Goal: Task Accomplishment & Management: Use online tool/utility

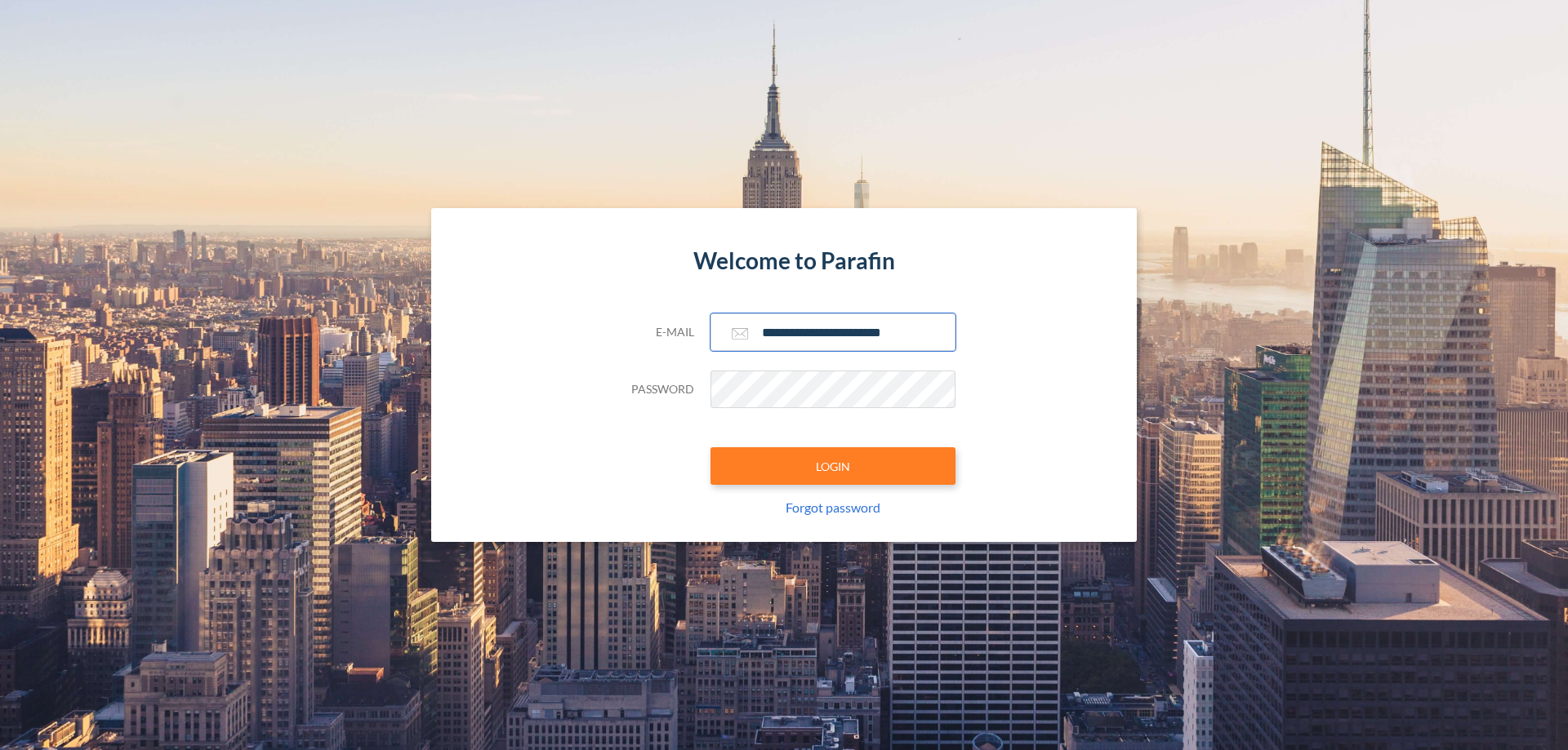
type input "**********"
click at [833, 466] on button "LOGIN" at bounding box center [832, 466] width 245 height 38
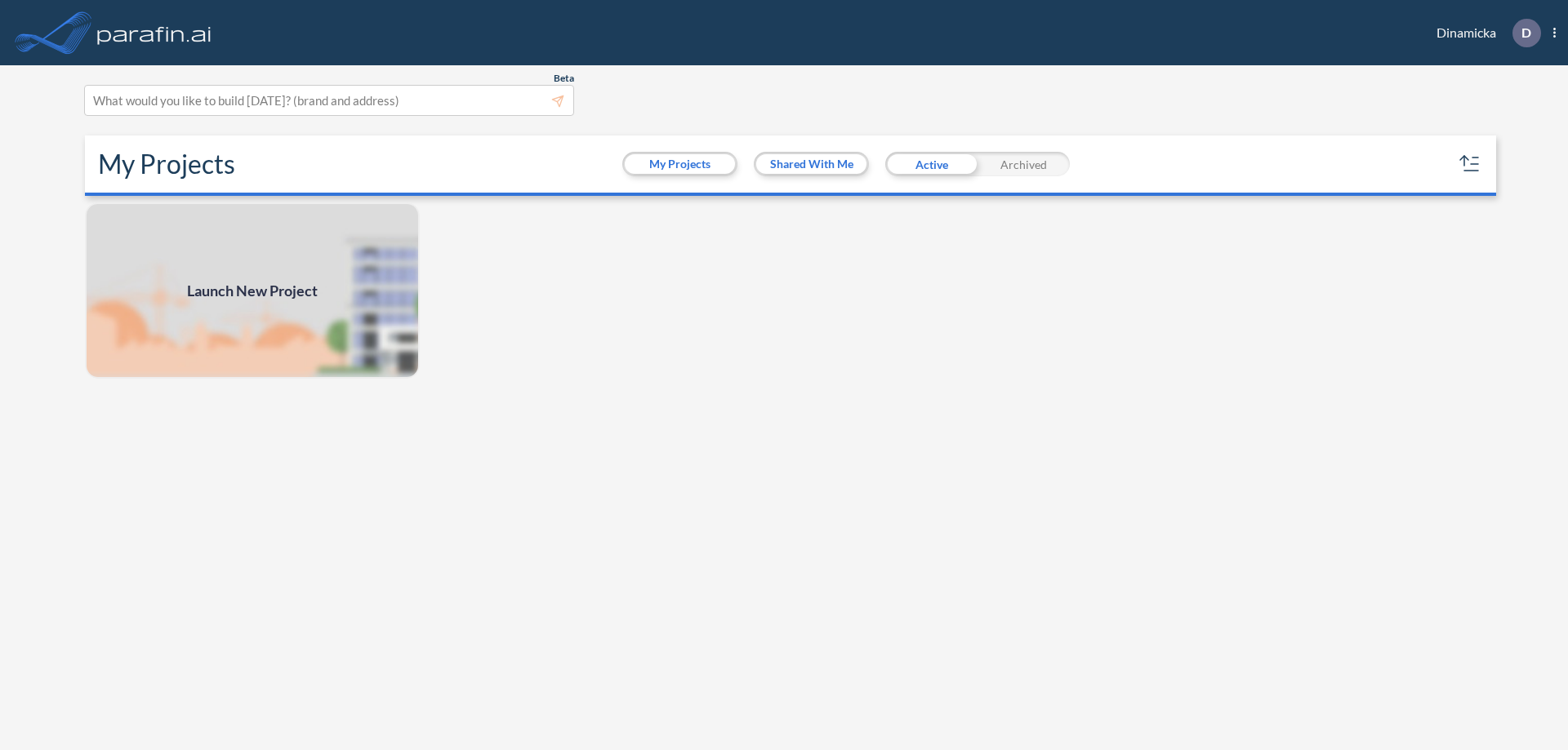
scroll to position [4, 0]
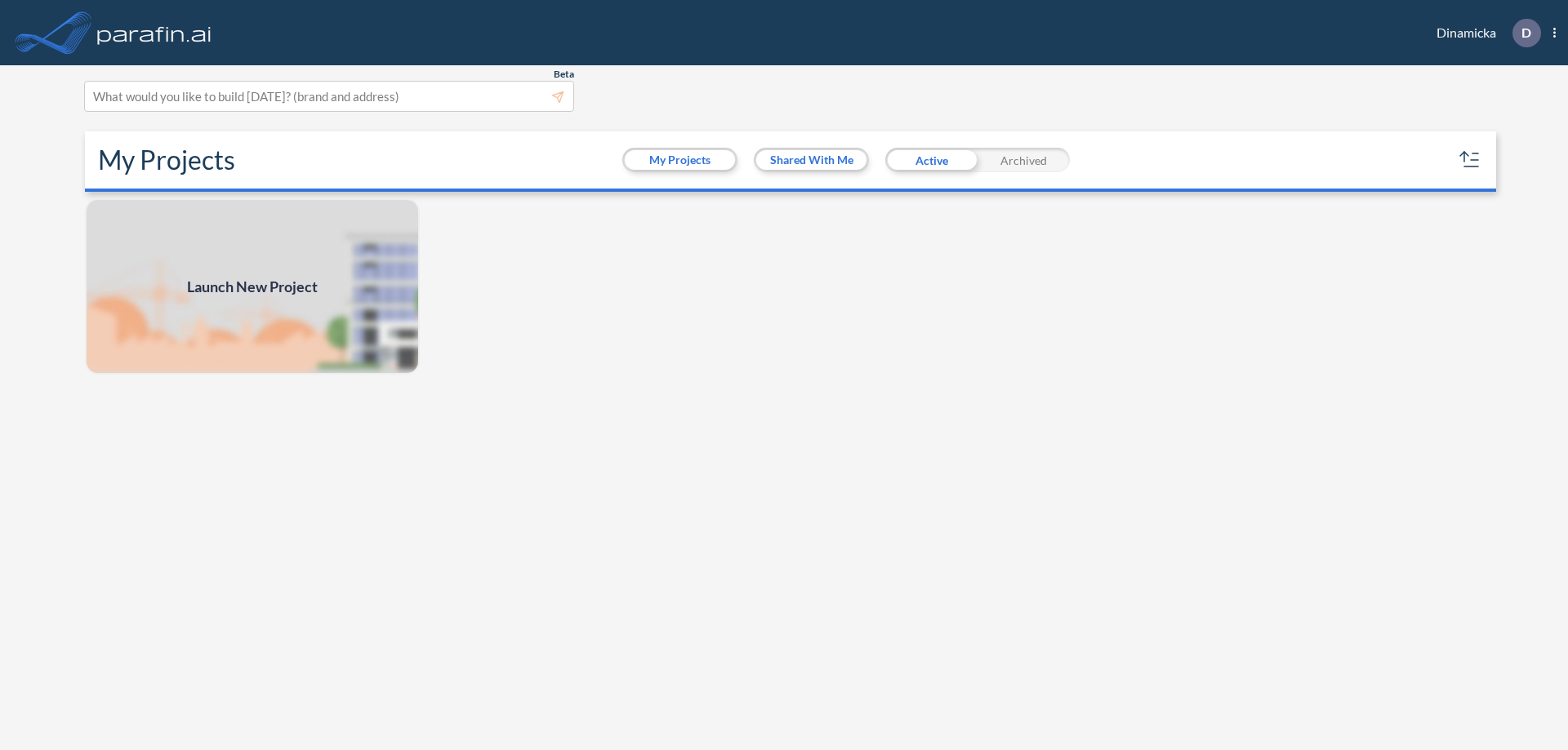
click at [253, 287] on span "Launch New Project" at bounding box center [252, 287] width 130 height 22
